Goal: Use online tool/utility

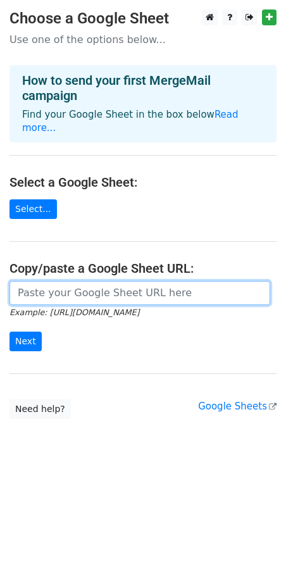
paste input "https://docs.google.com/spreadsheets/d/1UMyjLk3H0_4T7A3GMrKcFWgr9OLm5VCr/edit?u…"
type input "https://docs.google.com/spreadsheets/d/1UMyjLk3H0_4T7A3GMrKcFWgr9OLm5VCr/edit?u…"
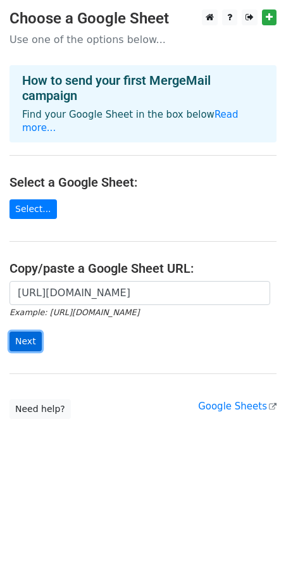
click at [28, 332] on input "Next" at bounding box center [25, 342] width 32 height 20
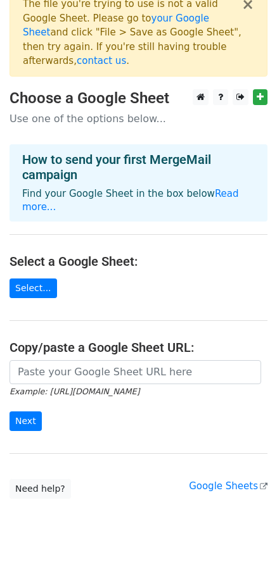
scroll to position [28, 0]
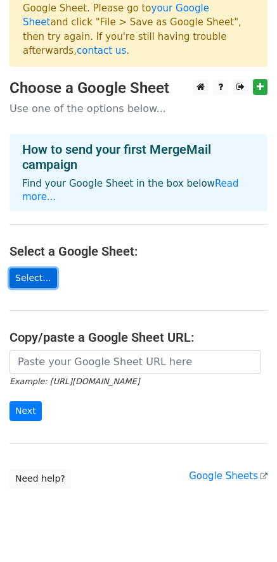
click at [41, 268] on link "Select..." at bounding box center [32, 278] width 47 height 20
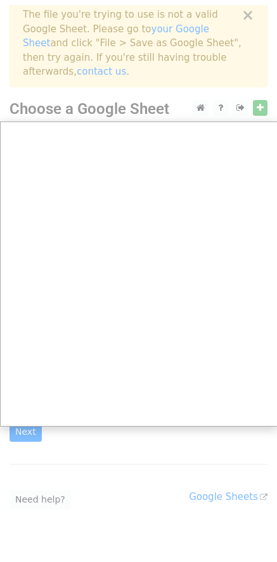
scroll to position [0, 0]
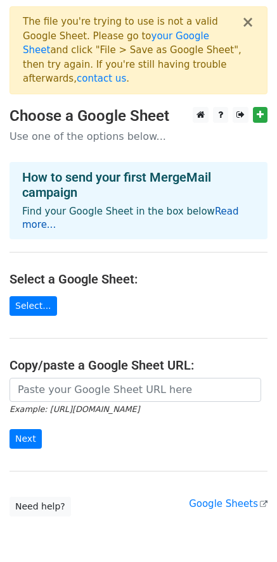
click at [205, 206] on link "Read more..." at bounding box center [130, 218] width 217 height 25
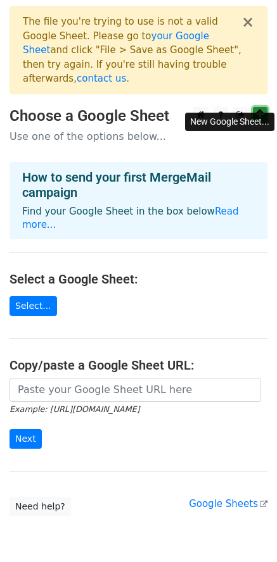
click at [264, 107] on link at bounding box center [260, 115] width 15 height 16
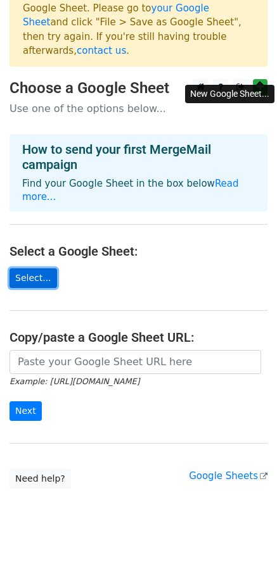
click at [28, 268] on link "Select..." at bounding box center [32, 278] width 47 height 20
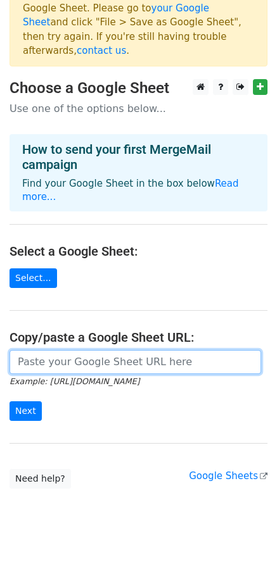
click at [63, 350] on input "url" at bounding box center [134, 362] width 251 height 24
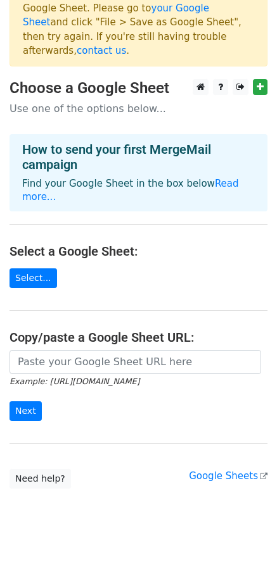
click at [52, 381] on form "Example: https://docs.google.com/spreadsheets/d/abc/edit Next" at bounding box center [138, 385] width 258 height 71
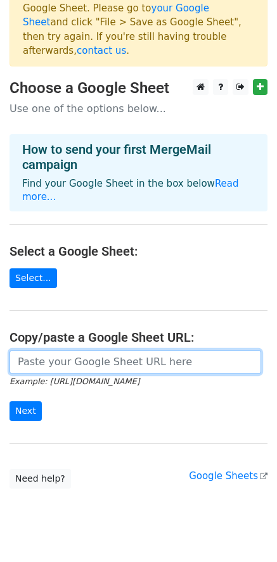
click at [49, 350] on input "url" at bounding box center [134, 362] width 251 height 24
paste input "https://docs.google.com/spreadsheets/d/1UMyjLk3H0_4T7A3GMrKcFWgr9OLm5VCr/edit?u…"
type input "https://docs.google.com/spreadsheets/d/1UMyjLk3H0_4T7A3GMrKcFWgr9OLm5VCr/edit?u…"
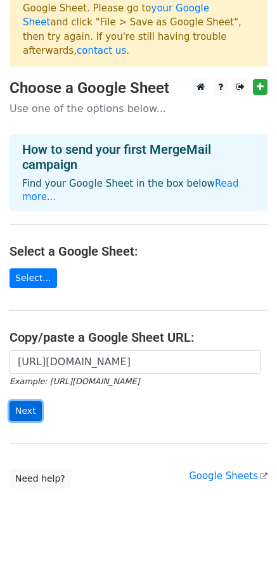
click at [30, 401] on input "Next" at bounding box center [25, 411] width 32 height 20
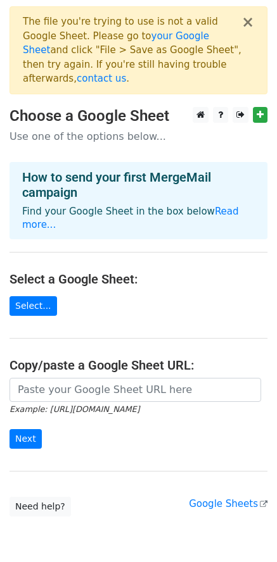
scroll to position [28, 0]
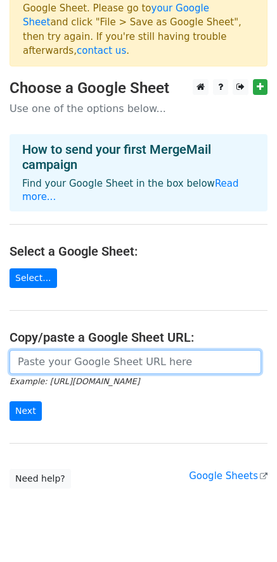
click at [46, 350] on input "url" at bounding box center [134, 362] width 251 height 24
paste input "https://docs.google.com/spreadsheets/d/1UMyjLk3H0_4T7A3GMrKcFWgr9OLm5VCr/edit?u…"
type input "https://docs.google.com/spreadsheets/d/1UMyjLk3H0_4T7A3GMrKcFWgr9OLm5VCr/edit?u…"
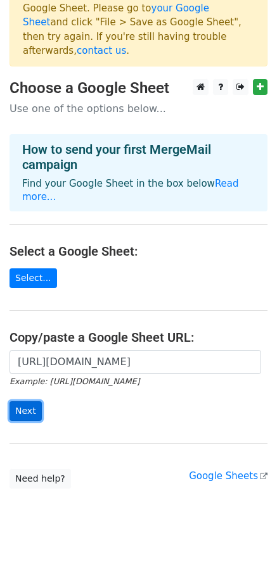
click at [38, 401] on input "Next" at bounding box center [25, 411] width 32 height 20
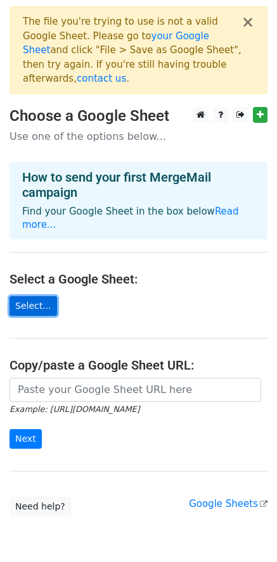
click at [41, 296] on link "Select..." at bounding box center [32, 306] width 47 height 20
